Goal: Download file/media

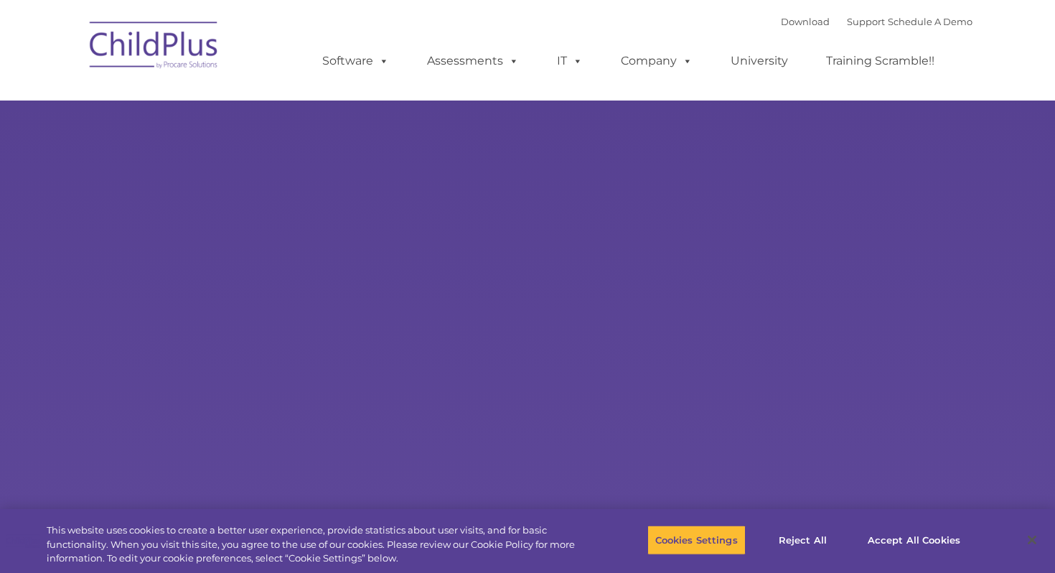
select select "MEDIUM"
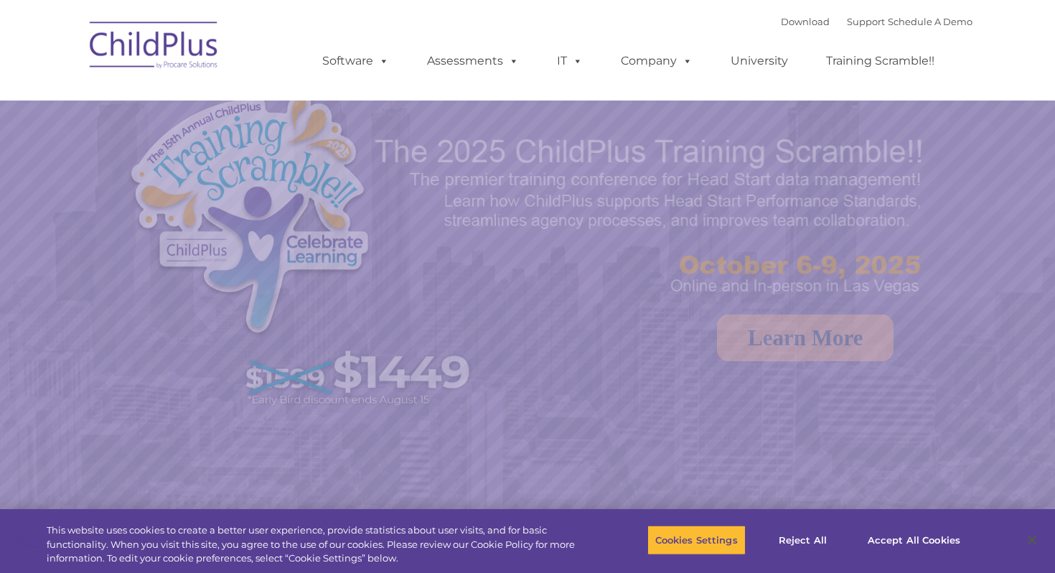
select select "MEDIUM"
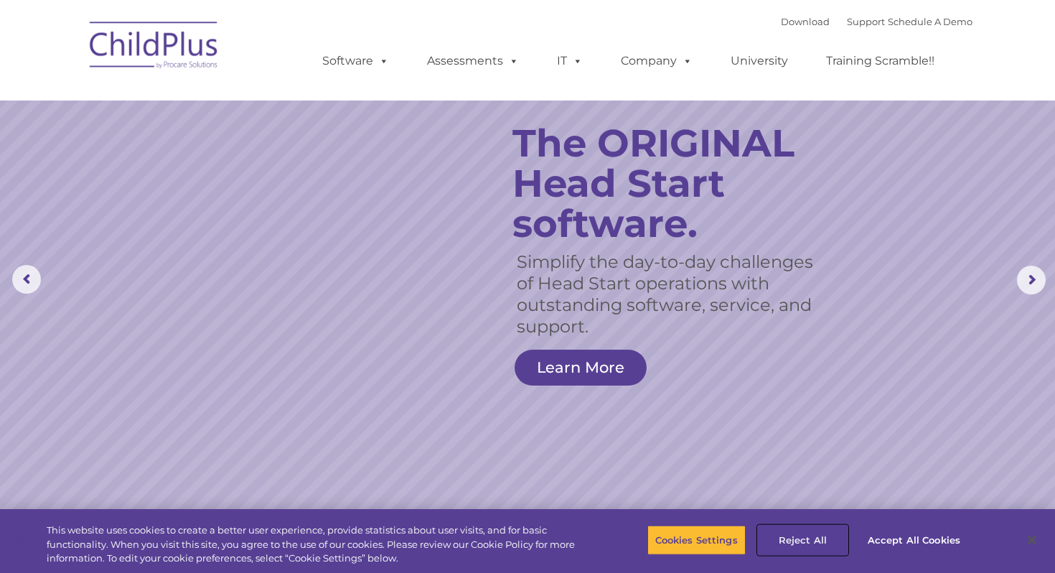
click at [806, 539] on button "Reject All" at bounding box center [803, 540] width 90 height 30
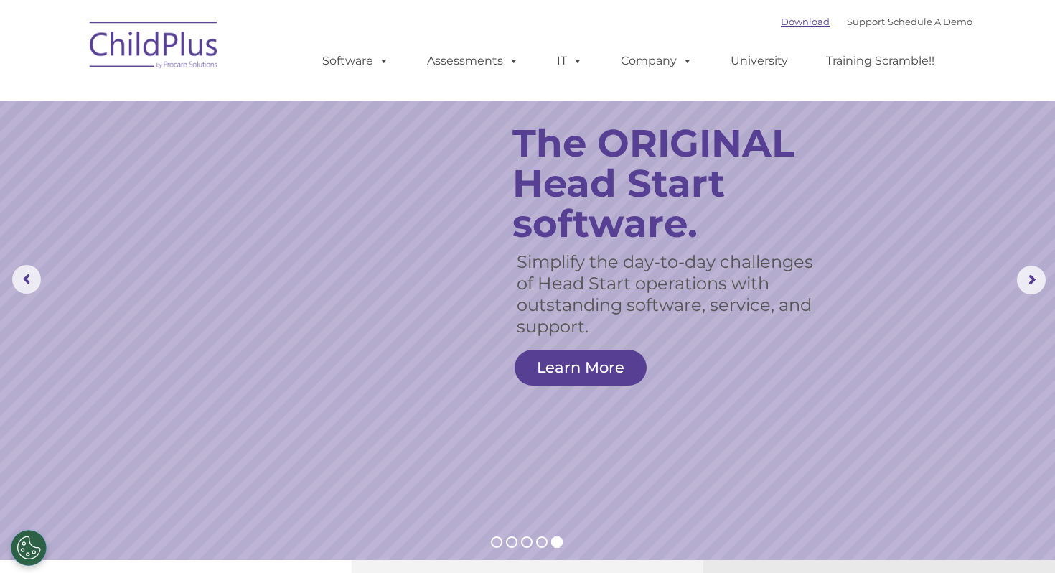
click at [798, 21] on link "Download" at bounding box center [805, 21] width 49 height 11
